Goal: Task Accomplishment & Management: Manage account settings

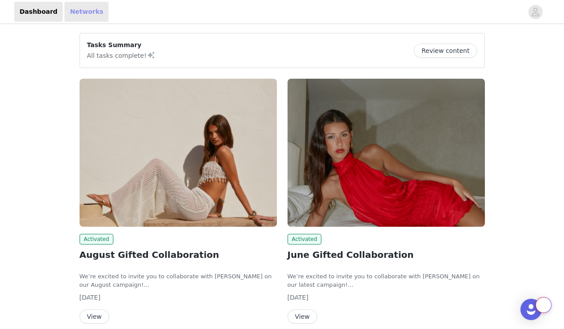
click at [83, 12] on link "Networks" at bounding box center [86, 12] width 44 height 20
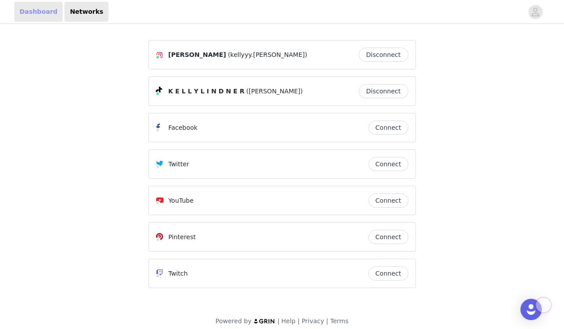
click at [32, 18] on link "Dashboard" at bounding box center [38, 12] width 48 height 20
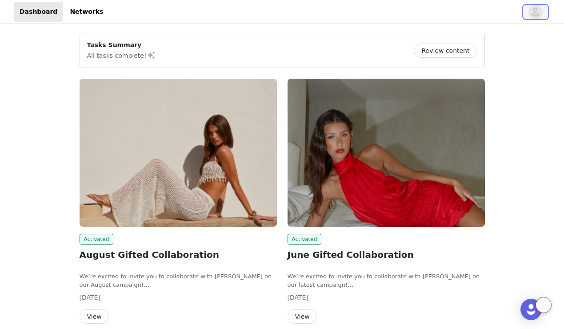
click at [535, 15] on icon "avatar" at bounding box center [536, 12] width 8 height 8
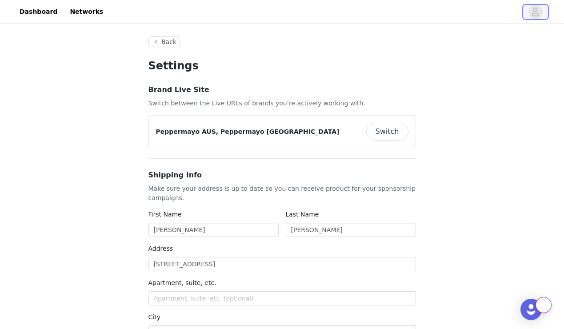
type input "+1 ([GEOGRAPHIC_DATA])"
click at [163, 45] on button "Back" at bounding box center [164, 41] width 32 height 11
click at [163, 44] on button "Back" at bounding box center [164, 41] width 32 height 11
